Goal: Check status: Check status

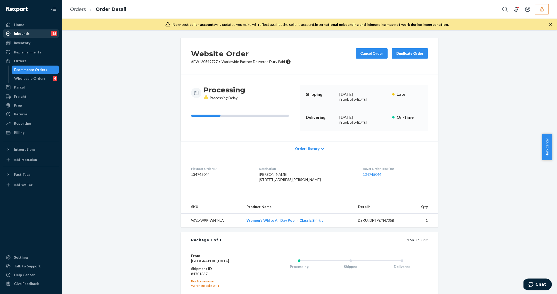
click at [24, 33] on div "Inbounds" at bounding box center [22, 33] width 16 height 5
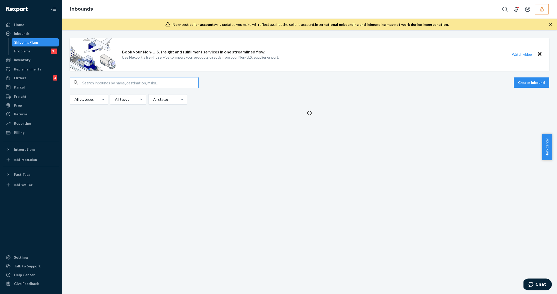
click at [172, 85] on input "text" at bounding box center [140, 82] width 116 height 10
type input "DUSZH98KXC5"
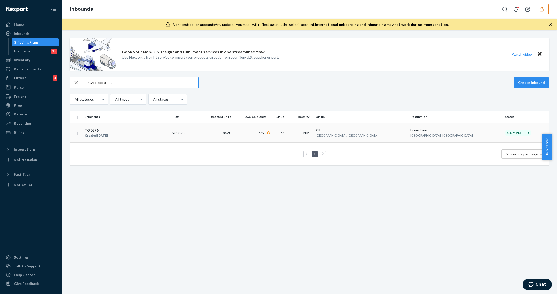
click at [233, 136] on td "8620" at bounding box center [215, 132] width 37 height 19
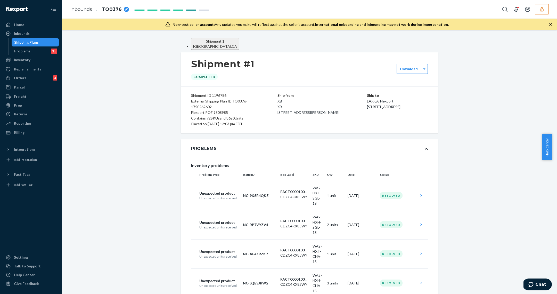
click at [222, 115] on div "Flexport PO# 9808985" at bounding box center [224, 113] width 66 height 6
copy div "9808985"
click at [27, 43] on div "Shipping Plans" at bounding box center [26, 42] width 25 height 5
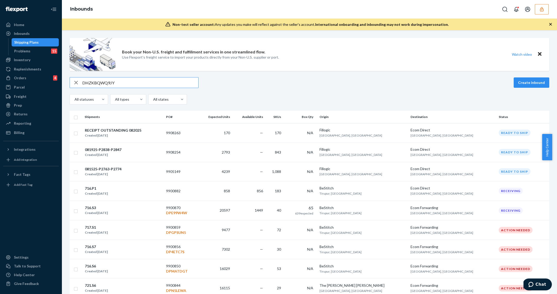
type input "DHZKBQWQ9JY"
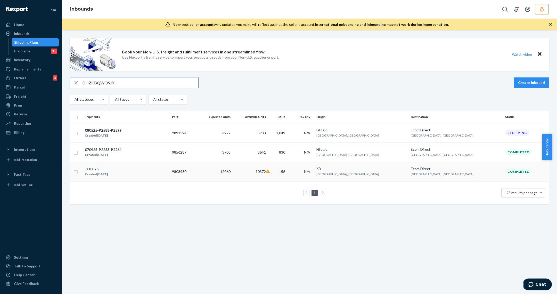
click at [196, 172] on td "9808980" at bounding box center [183, 171] width 26 height 19
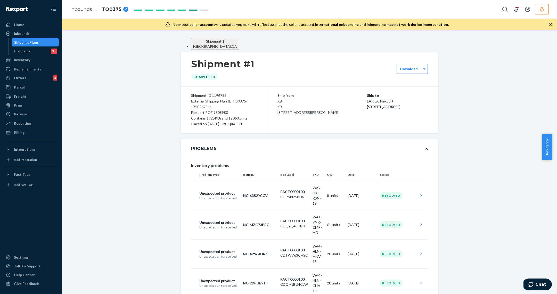
click at [213, 115] on div "Flexport PO# 9808980" at bounding box center [224, 113] width 66 height 6
click at [219, 115] on div "Flexport PO# 9808980" at bounding box center [224, 113] width 66 height 6
copy div "9808980"
click at [40, 45] on div "Shipping Plans" at bounding box center [35, 42] width 46 height 7
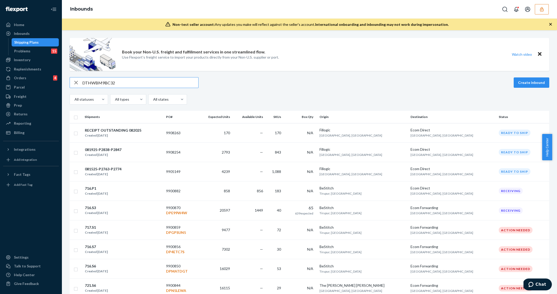
type input "DTHWBM9BC32"
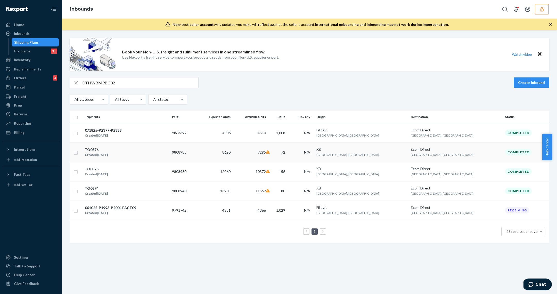
click at [196, 150] on td "9808985" at bounding box center [183, 151] width 26 height 19
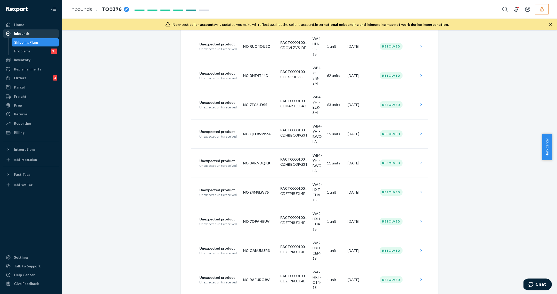
scroll to position [5363, 0]
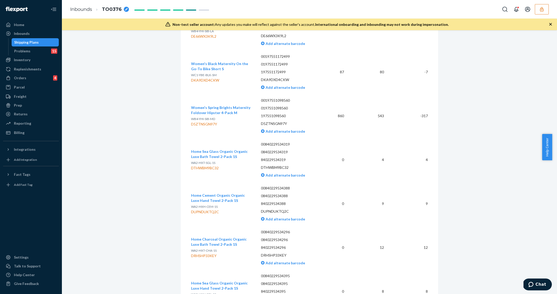
click at [42, 42] on div "Shipping Plans" at bounding box center [35, 42] width 46 height 7
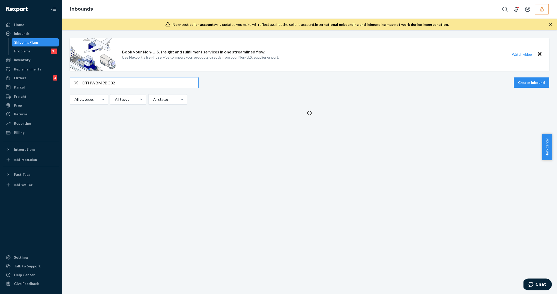
type input "DTHWBM9BC32"
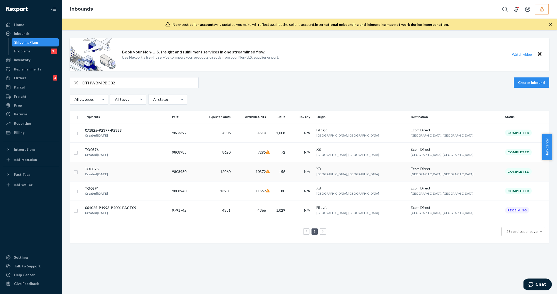
click at [116, 168] on div "TO0375 Created [DATE]" at bounding box center [126, 171] width 83 height 11
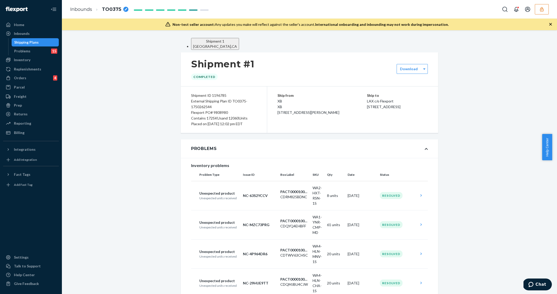
click at [220, 115] on div "Flexport PO# 9808980" at bounding box center [224, 113] width 66 height 6
copy div "9808980"
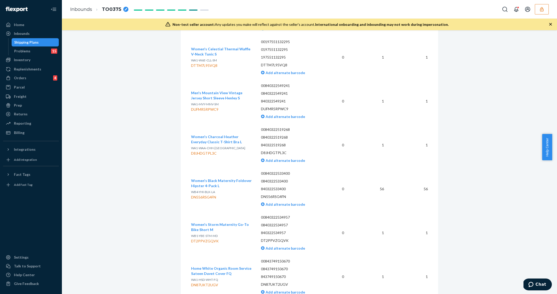
click at [35, 41] on div "Shipping Plans" at bounding box center [26, 42] width 25 height 5
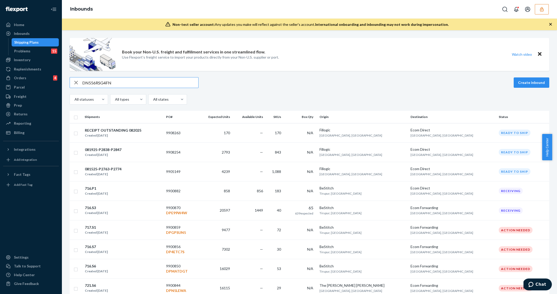
type input "DN556RSG4FN"
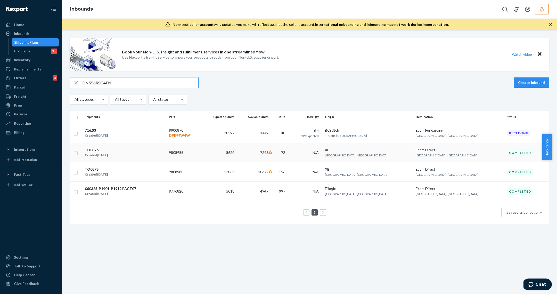
click at [152, 152] on div "TO0376 Created [DATE]" at bounding box center [125, 152] width 80 height 11
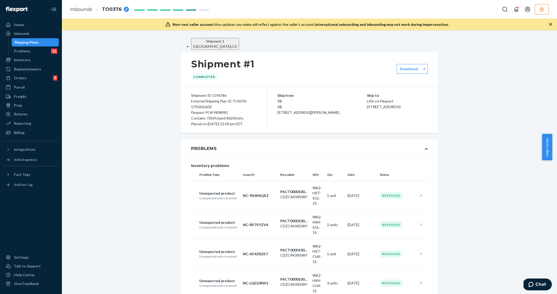
click at [219, 115] on div "Flexport PO# 9808985" at bounding box center [224, 113] width 66 height 6
copy div "9808985"
click at [46, 43] on div "Shipping Plans" at bounding box center [35, 42] width 46 height 7
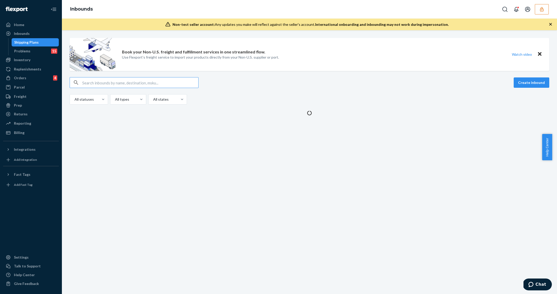
click at [130, 81] on input "text" at bounding box center [140, 82] width 116 height 10
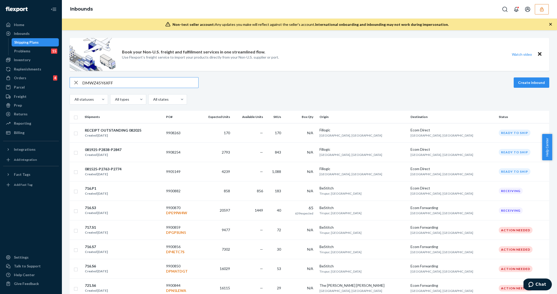
type input "DMWZ45Y6XFF"
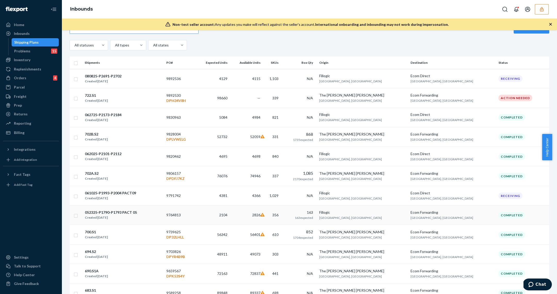
scroll to position [50, 0]
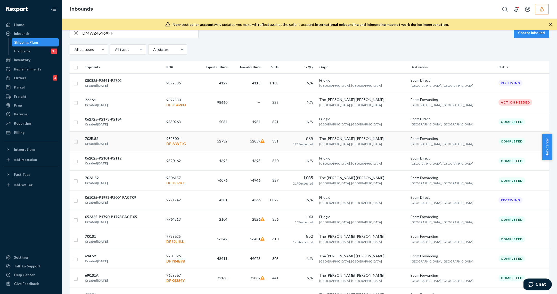
click at [138, 143] on div "702B.S2 Created [DATE]" at bounding box center [124, 141] width 78 height 11
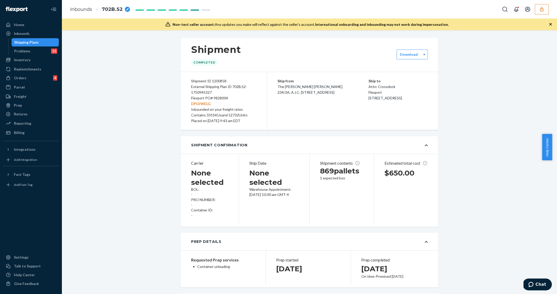
scroll to position [5564, 0]
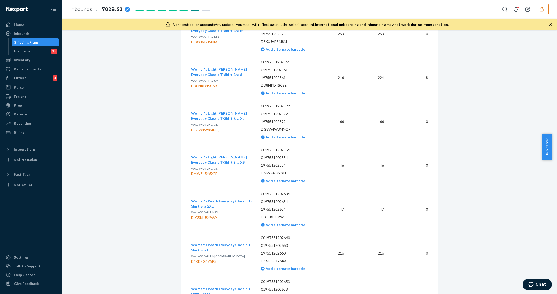
click at [37, 41] on div "Shipping Plans" at bounding box center [26, 42] width 25 height 5
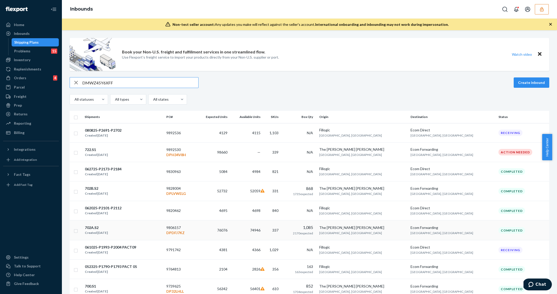
type input "DMWZ45Y6XFF"
click at [263, 228] on td "74946" at bounding box center [246, 230] width 33 height 20
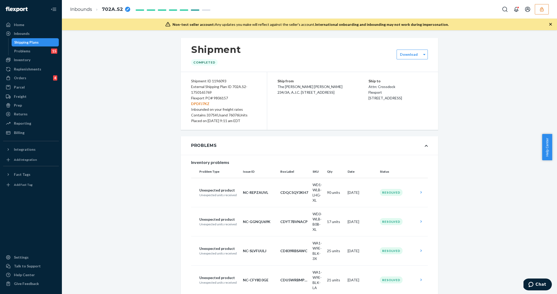
click at [220, 98] on div "Flexport PO# 9806157 DPDFJ7KZ" at bounding box center [224, 100] width 66 height 11
copy div "9806157"
click at [48, 42] on div "Shipping Plans" at bounding box center [35, 42] width 46 height 7
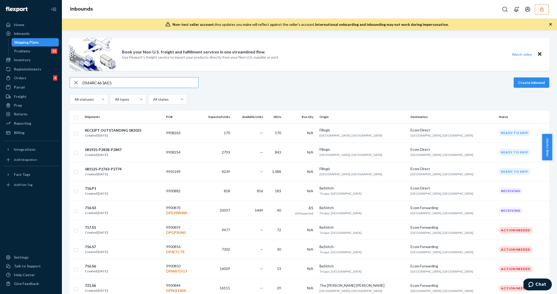
type input "DM4RC463AE5"
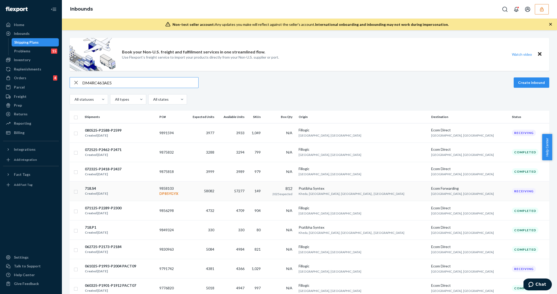
click at [183, 192] on p "DP85YGYX" at bounding box center [171, 193] width 24 height 5
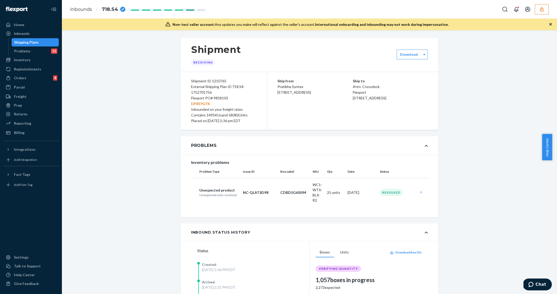
click at [216, 99] on div "Flexport PO# 9858103 DP85YGYX" at bounding box center [224, 100] width 66 height 11
copy div "9858103"
click at [38, 44] on div "Shipping Plans" at bounding box center [35, 42] width 46 height 7
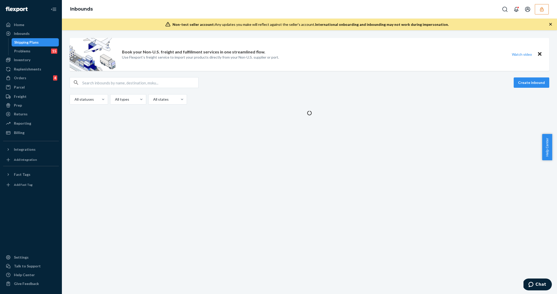
click at [38, 44] on div "Shipping Plans" at bounding box center [35, 42] width 46 height 7
click at [97, 80] on input "text" at bounding box center [140, 82] width 116 height 10
paste input "DLPQVR35PH4"
type input "DLPQVR35PH4"
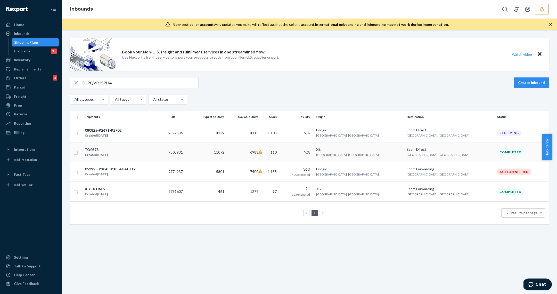
click at [153, 153] on div "TO0373 Created [DATE]" at bounding box center [125, 152] width 80 height 11
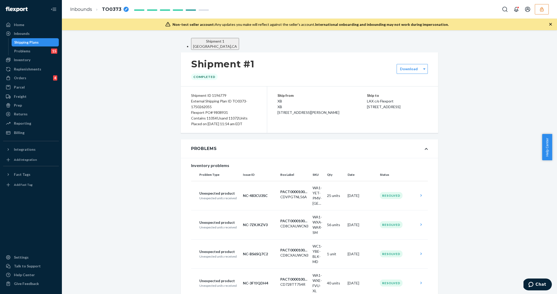
click at [220, 115] on div "Flexport PO# 9808931" at bounding box center [224, 113] width 66 height 6
copy div "9808931"
click at [42, 45] on div "Shipping Plans" at bounding box center [35, 42] width 46 height 7
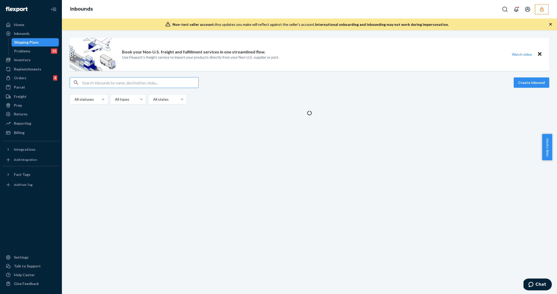
click at [126, 82] on input "text" at bounding box center [140, 82] width 116 height 10
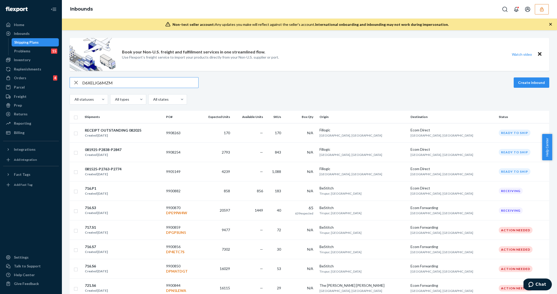
type input "D6XELJG6MZM"
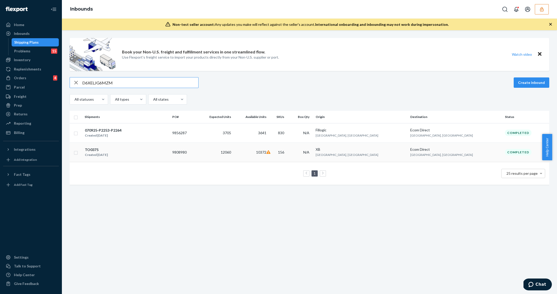
click at [160, 150] on div "TO0375 Created [DATE]" at bounding box center [127, 152] width 84 height 11
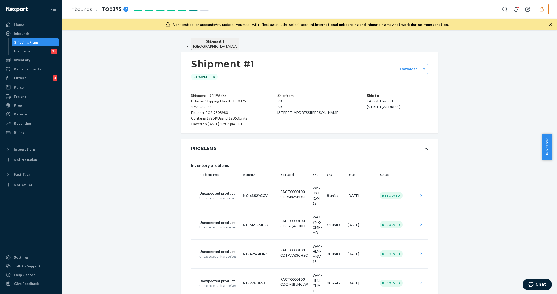
click at [213, 115] on div "Flexport PO# 9808980" at bounding box center [224, 113] width 66 height 6
copy div "9808980"
click at [29, 44] on div "Shipping Plans" at bounding box center [26, 42] width 25 height 5
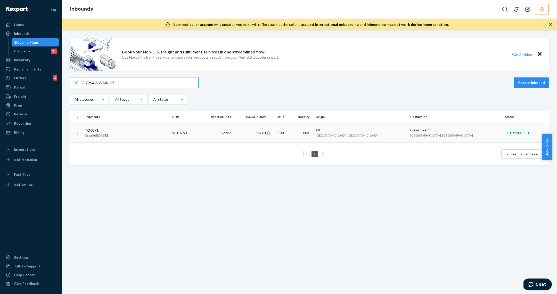
type input "D72S4WWNRU7"
click at [108, 131] on div "TO0371" at bounding box center [96, 130] width 23 height 5
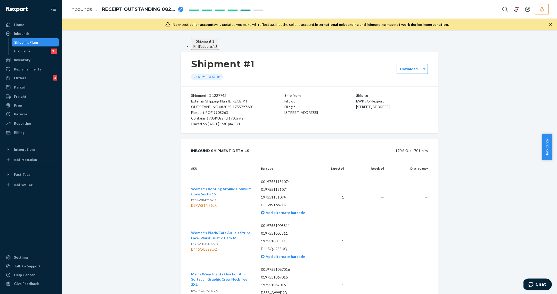
click at [34, 43] on div "Shipping Plans" at bounding box center [26, 42] width 25 height 5
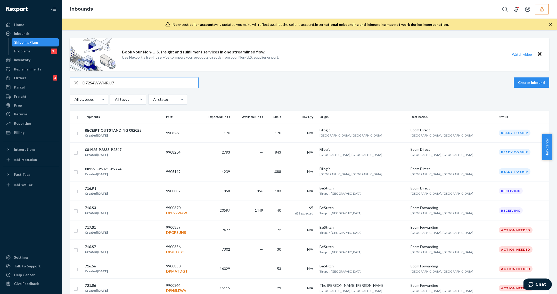
type input "D72S4WWNRU7"
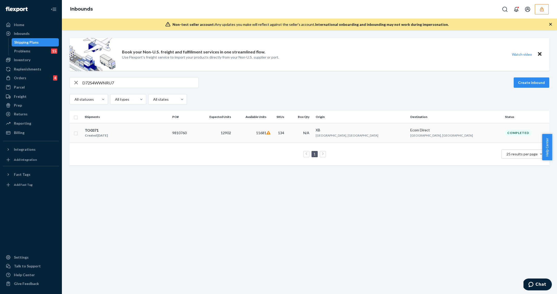
click at [133, 129] on div "TO0371 Created [DATE]" at bounding box center [127, 132] width 84 height 11
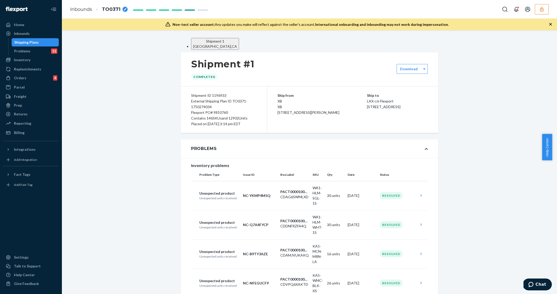
click at [217, 115] on div "Flexport PO# 9810760" at bounding box center [224, 113] width 66 height 6
copy div "9810760"
click at [21, 43] on div "Shipping Plans" at bounding box center [26, 42] width 25 height 5
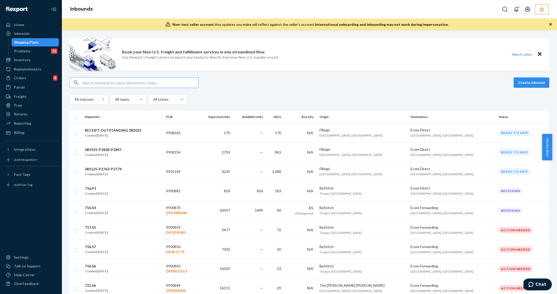
click at [124, 85] on input "text" at bounding box center [140, 82] width 116 height 10
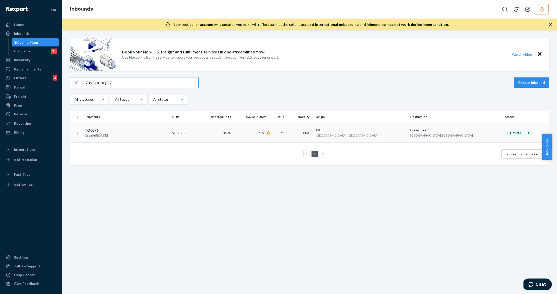
type input "D7895LKQQUZ"
click at [142, 135] on div "TO0376 Created [DATE]" at bounding box center [127, 132] width 84 height 11
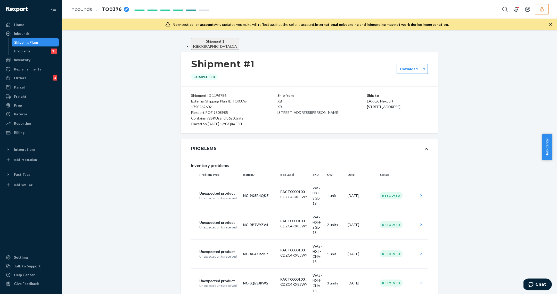
click at [220, 115] on div "Flexport PO# 9808985" at bounding box center [224, 113] width 66 height 6
copy div "9808985"
click at [42, 42] on div "Shipping Plans" at bounding box center [35, 42] width 46 height 7
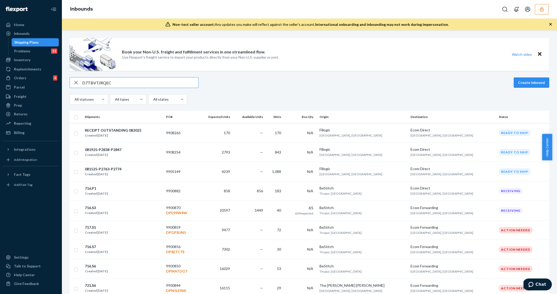
type input "D7TBVTJRQEC"
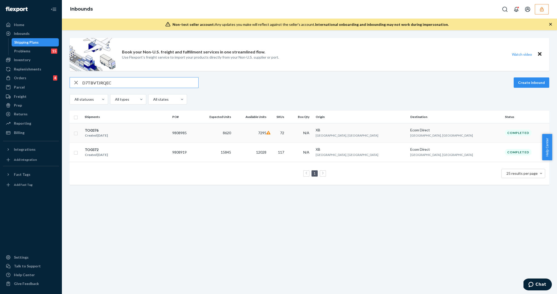
click at [142, 137] on div "TO0376 Created [DATE]" at bounding box center [127, 132] width 84 height 11
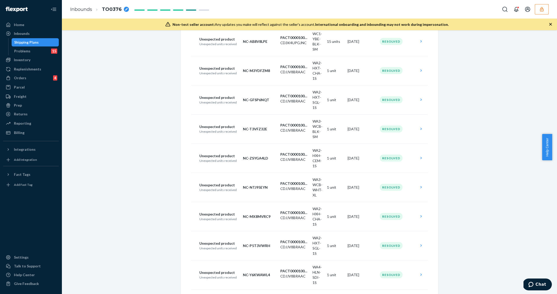
scroll to position [7030, 0]
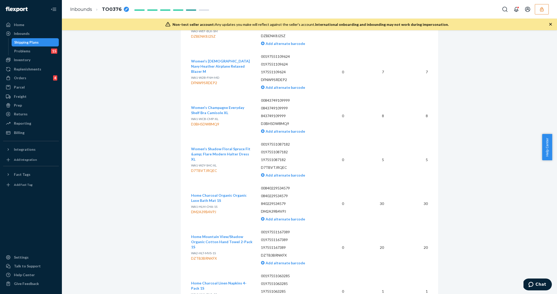
click at [30, 41] on div "Shipping Plans" at bounding box center [26, 42] width 25 height 5
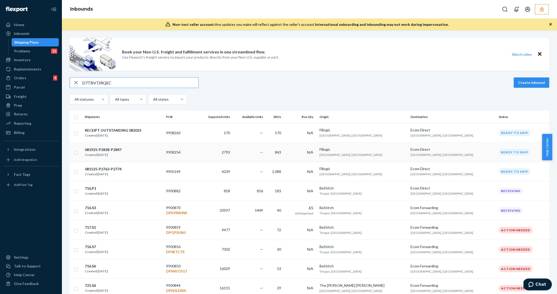
type input "D7TBVTJRQEC"
click at [148, 149] on div "081925-P2838-P2847 Created [DATE]" at bounding box center [123, 152] width 77 height 11
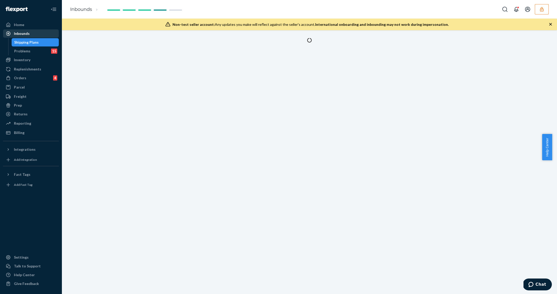
click at [43, 37] on div "Inbounds" at bounding box center [31, 33] width 55 height 7
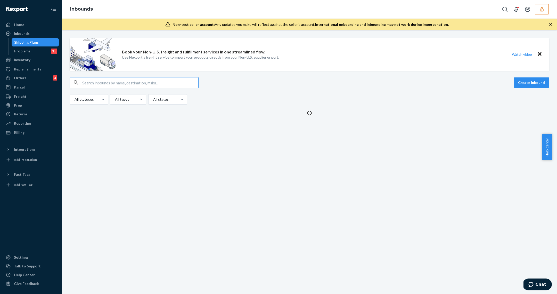
click at [43, 42] on div "Shipping Plans" at bounding box center [35, 42] width 46 height 7
click at [116, 83] on input "text" at bounding box center [140, 82] width 116 height 10
paste input "D7TBVTJRQEC"
type input "D7TBVTJRQEC"
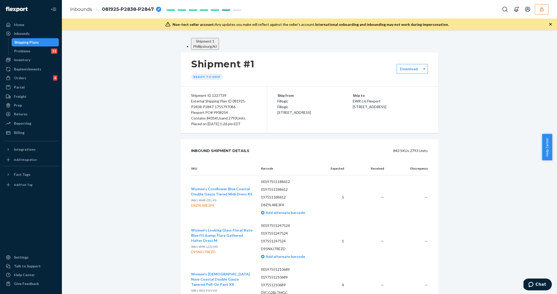
click at [35, 42] on div "Shipping Plans" at bounding box center [26, 42] width 25 height 5
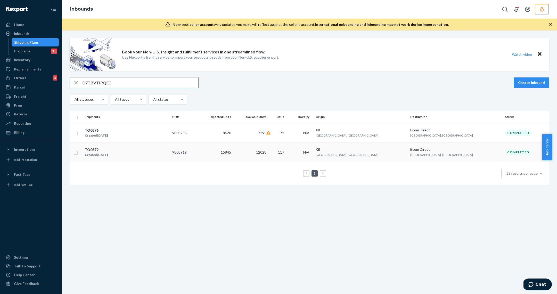
type input "D7TBVTJRQEC"
click at [158, 148] on div "TO0372 Created [DATE]" at bounding box center [127, 152] width 84 height 11
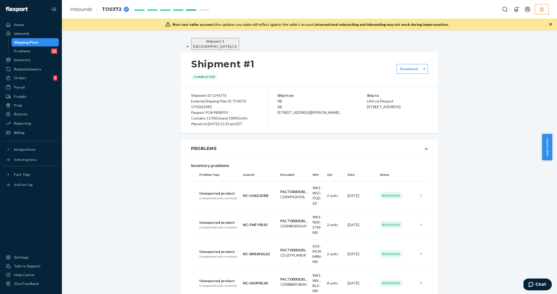
click at [217, 115] on div "Flexport PO# 9808919" at bounding box center [224, 113] width 66 height 6
